Goal: Browse casually

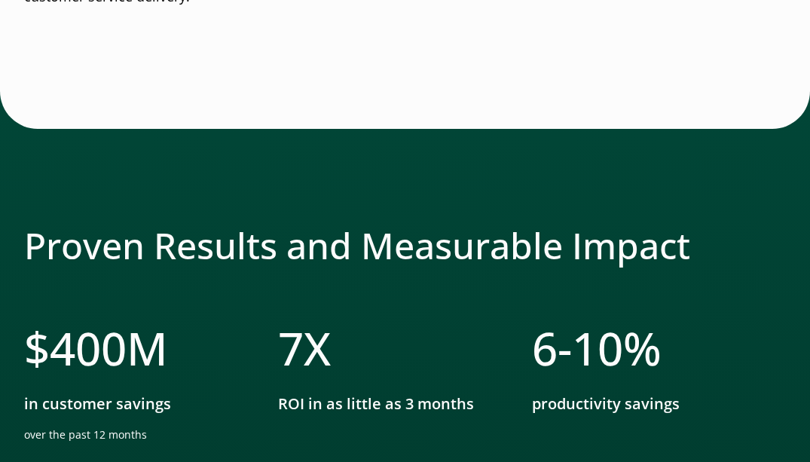
scroll to position [2788, 0]
